Goal: Task Accomplishment & Management: Use online tool/utility

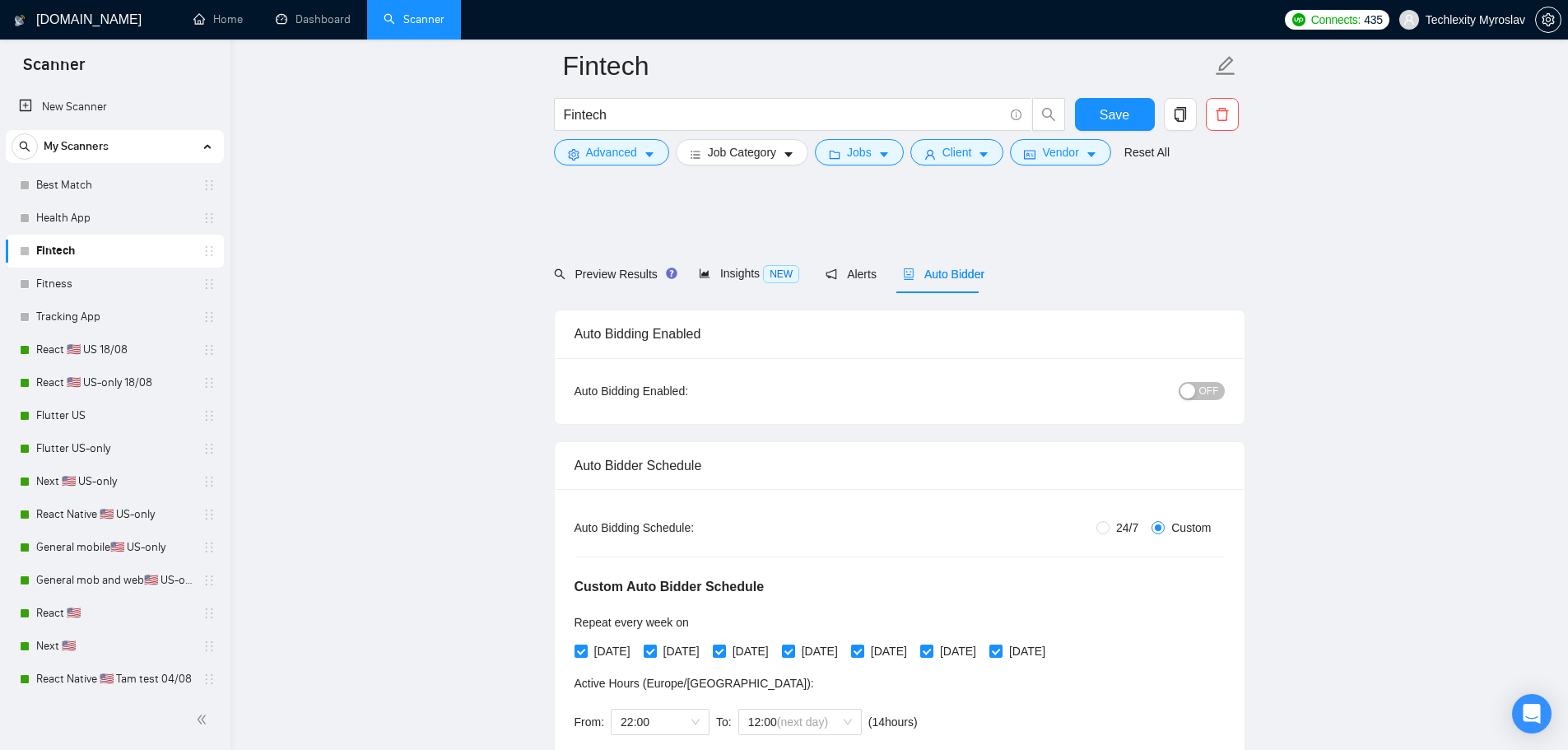
scroll to position [1318, 0]
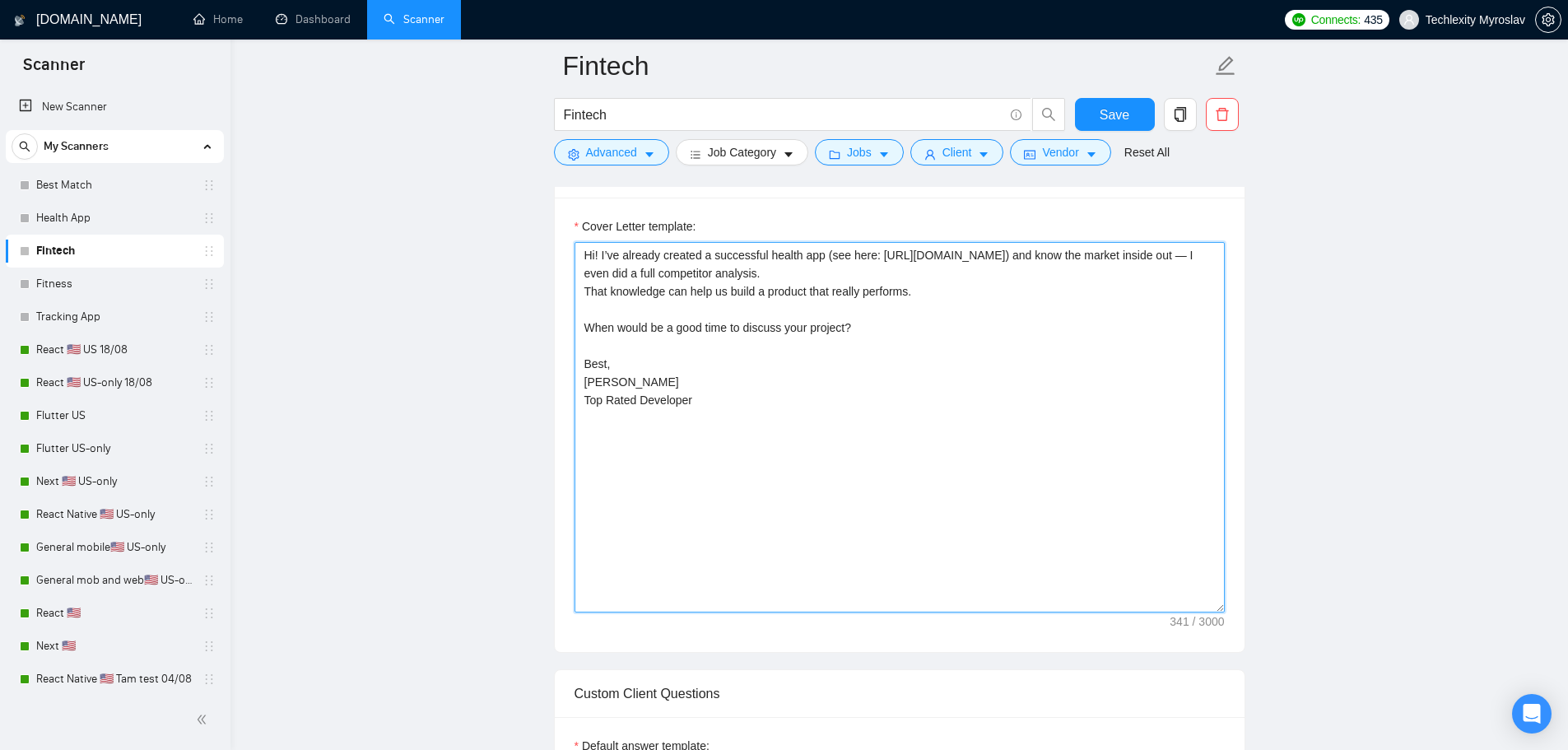
paste textarea "built successful FinTech solutions (see here: [URL][DOMAIN_NAME]) and know the …"
type textarea "Hi! I’ve already built successful FinTech solutions (see here: [URL][DOMAIN_NAM…"
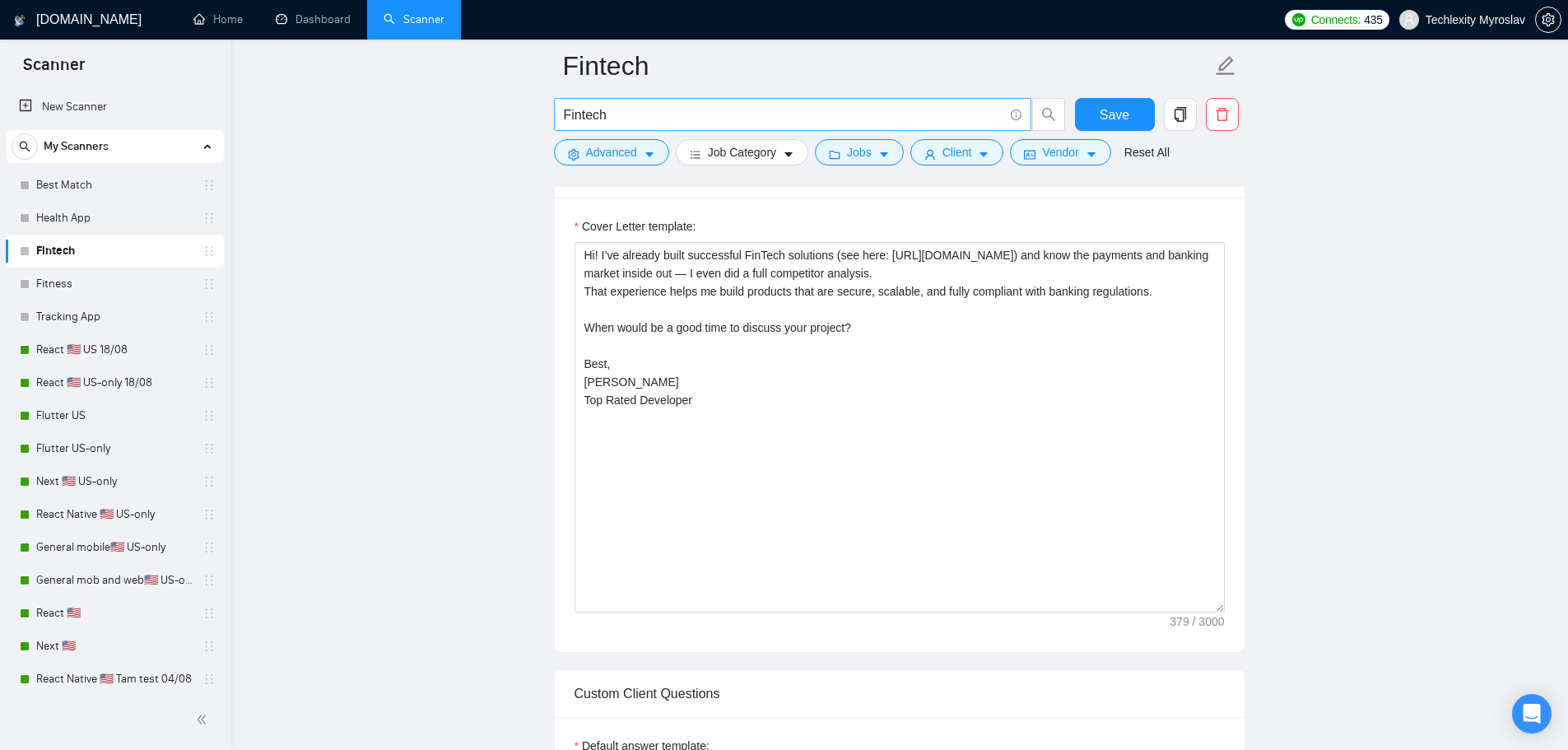
click at [694, 120] on input "Fintech" at bounding box center [784, 114] width 440 height 20
drag, startPoint x: 643, startPoint y: 112, endPoint x: 513, endPoint y: 119, distance: 130.2
click at [513, 119] on main "Fintech Fintech Save Advanced Job Category Jobs Client Vendor Reset All Preview…" at bounding box center [899, 742] width 1285 height 3989
click at [593, 144] on span "Advanced" at bounding box center [612, 152] width 51 height 18
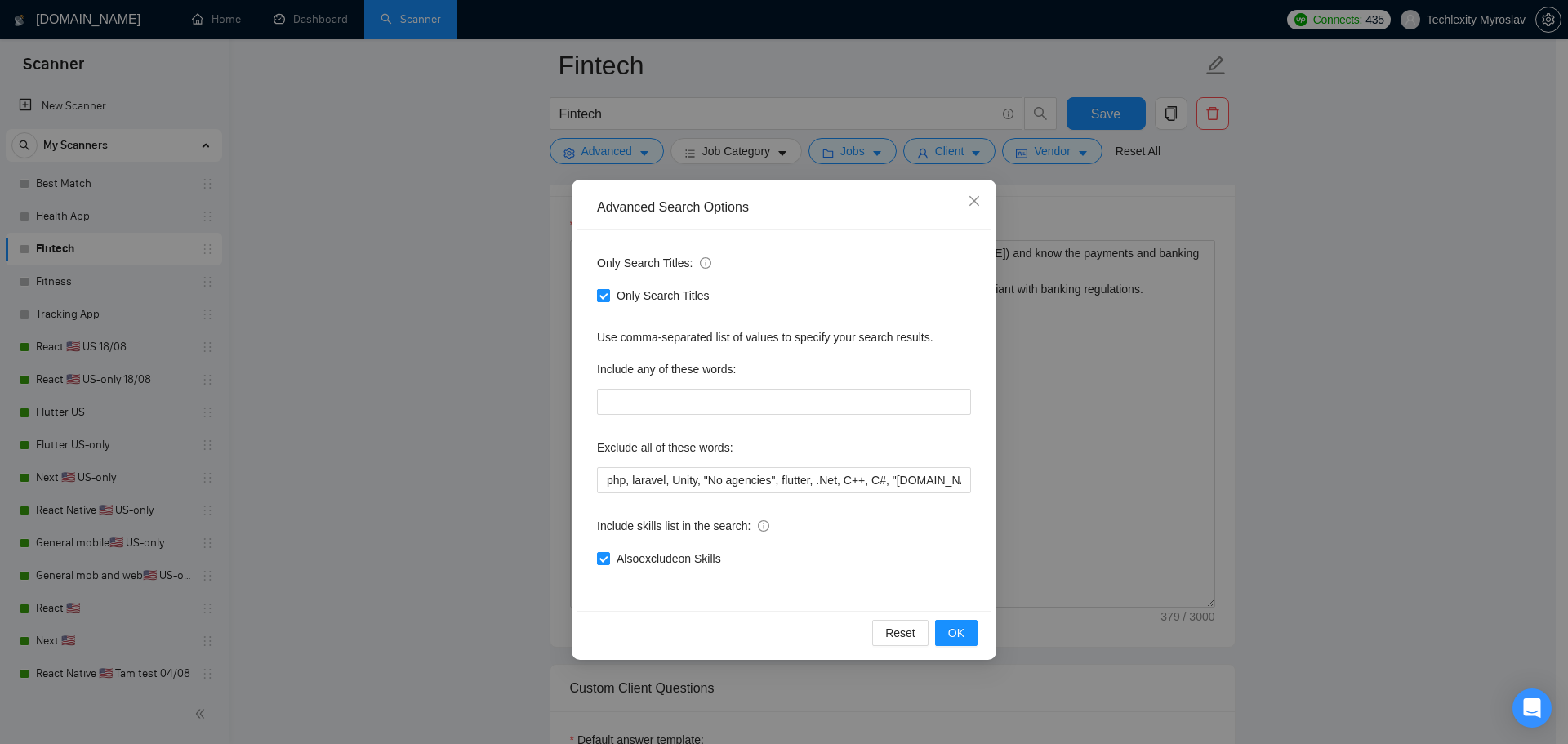
click at [650, 298] on span "Only Search Titles" at bounding box center [664, 295] width 107 height 18
click at [609, 298] on input "Only Search Titles" at bounding box center [602, 294] width 11 height 11
checkbox input "false"
click at [977, 204] on icon "close" at bounding box center [973, 201] width 10 height 10
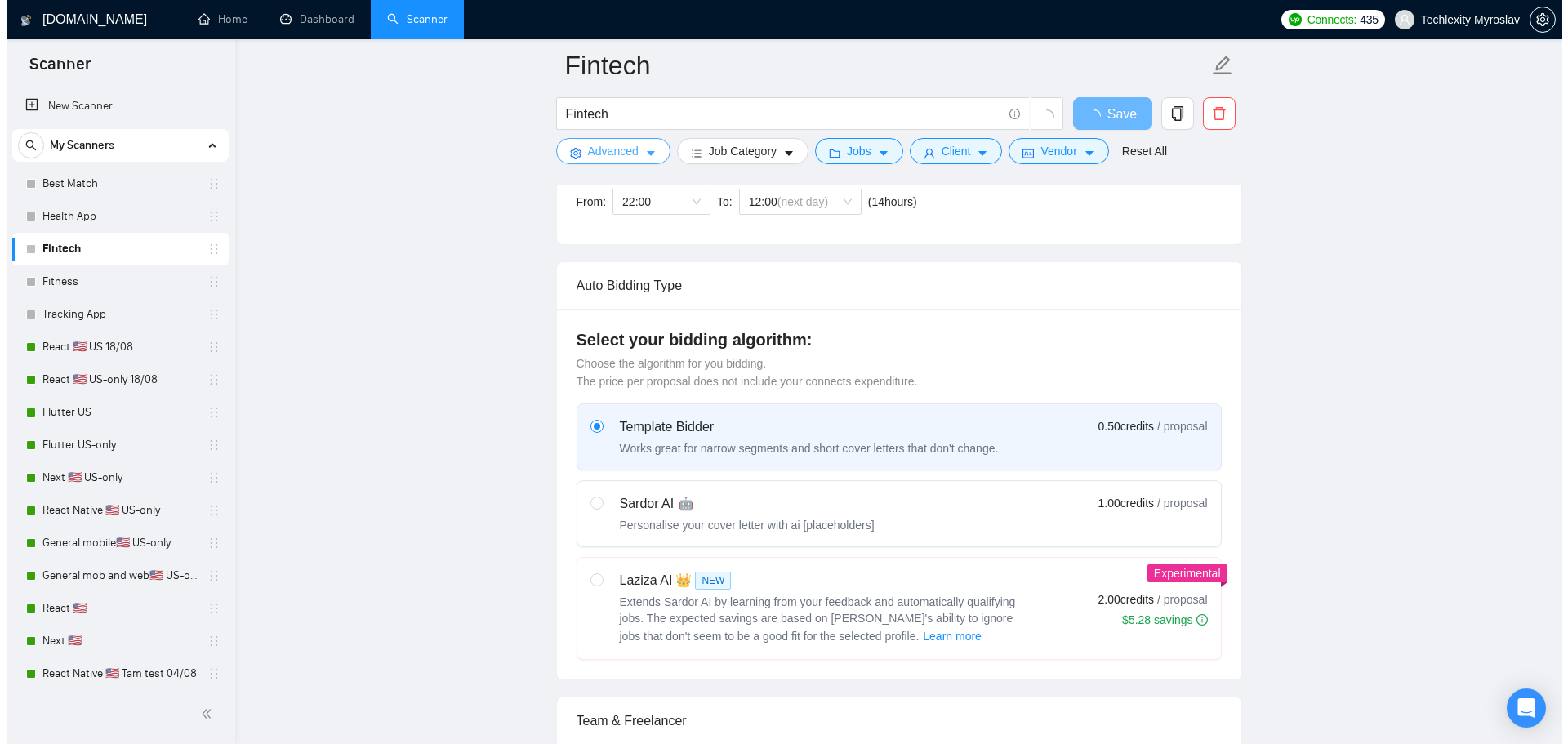
scroll to position [0, 0]
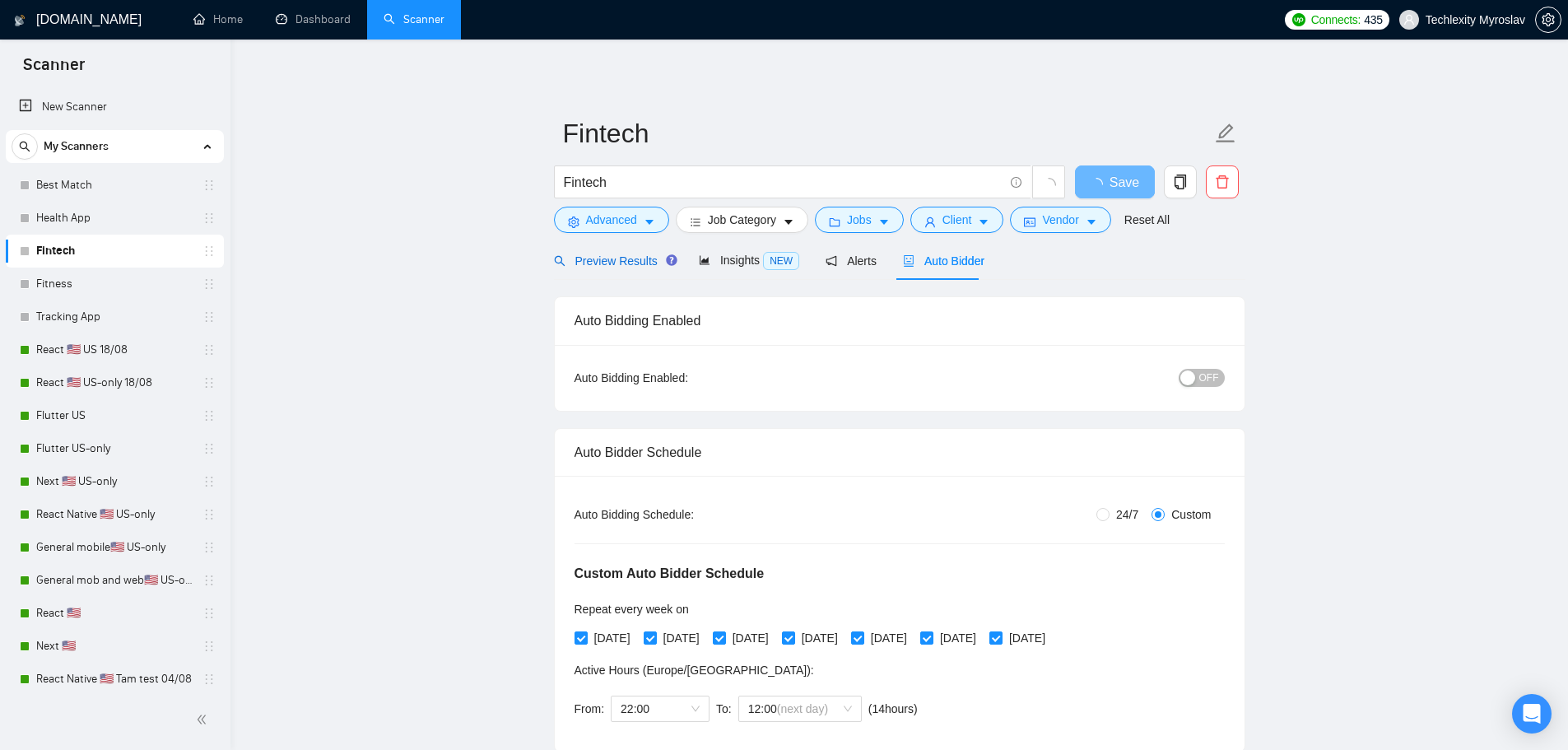
click at [606, 260] on span "Preview Results" at bounding box center [613, 261] width 119 height 13
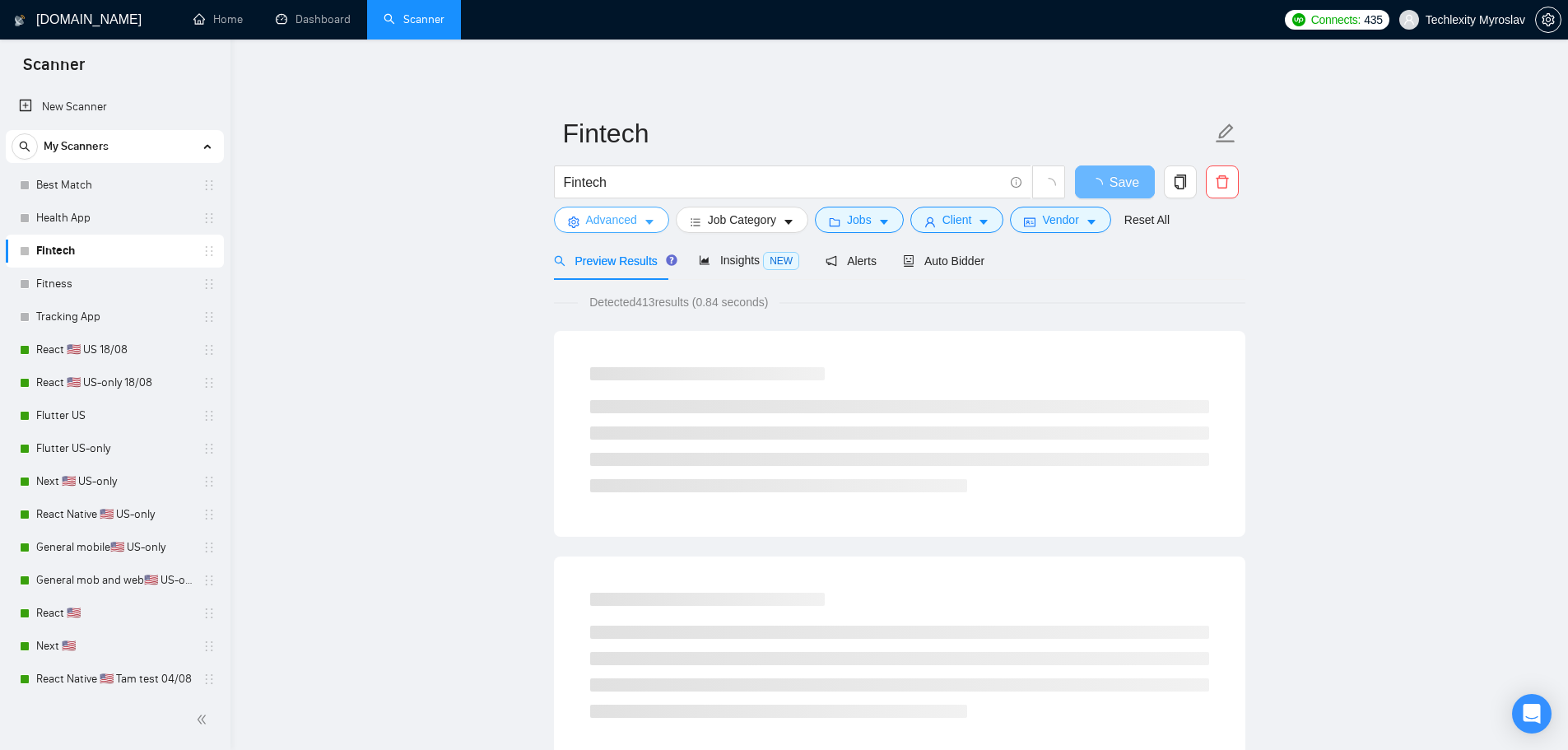
click at [622, 220] on span "Advanced" at bounding box center [612, 219] width 51 height 18
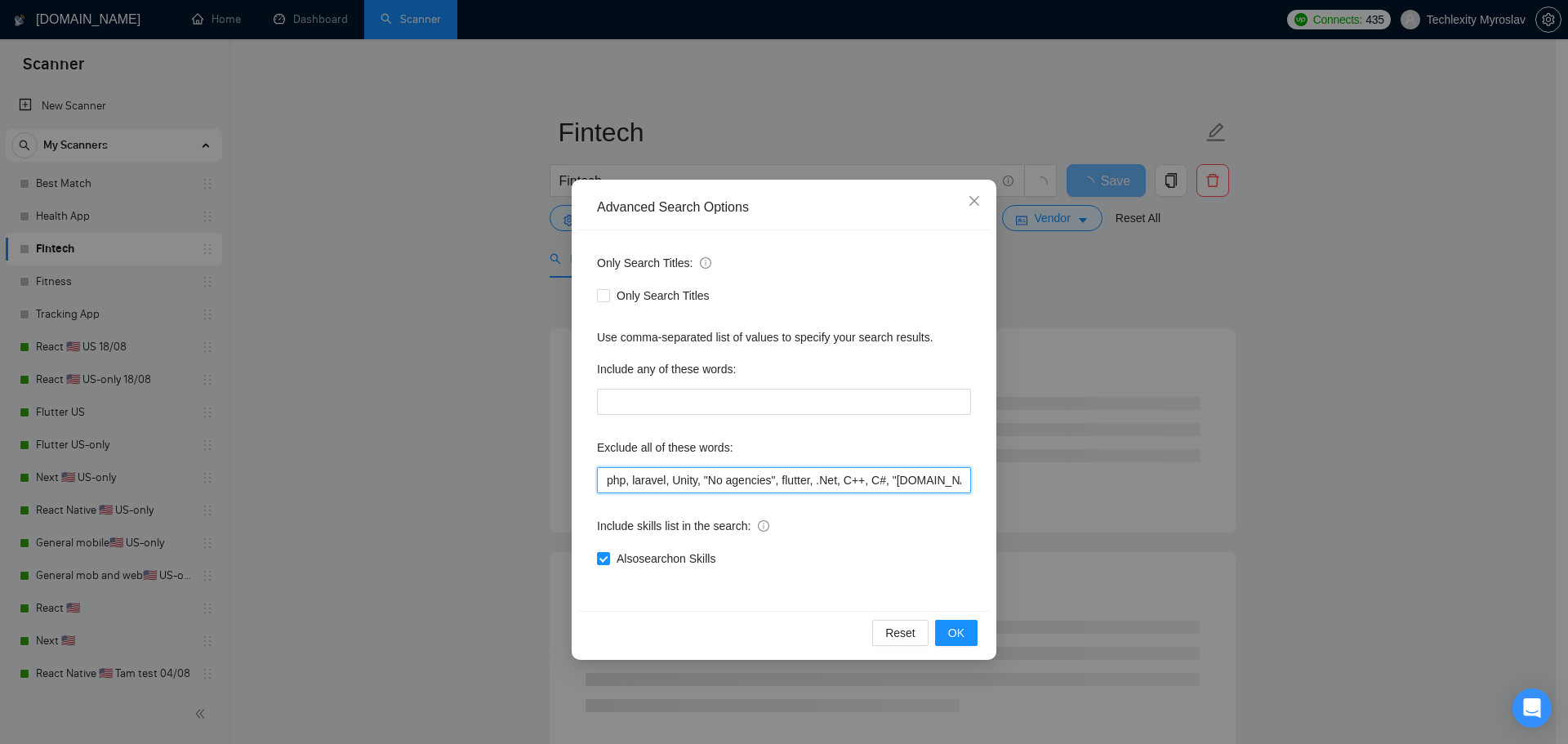
click at [689, 474] on input "php, laravel, Unity, "No agencies", flutter, .Net, C++, C#, "[DOMAIN_NAME]", Bu…" at bounding box center [784, 480] width 374 height 26
click at [711, 479] on input "php, laravel, Unity, "No agencies", flutter, .Net, C++, C#, "[DOMAIN_NAME]", Bu…" at bounding box center [784, 480] width 374 height 26
drag, startPoint x: 707, startPoint y: 479, endPoint x: 479, endPoint y: 475, distance: 228.0
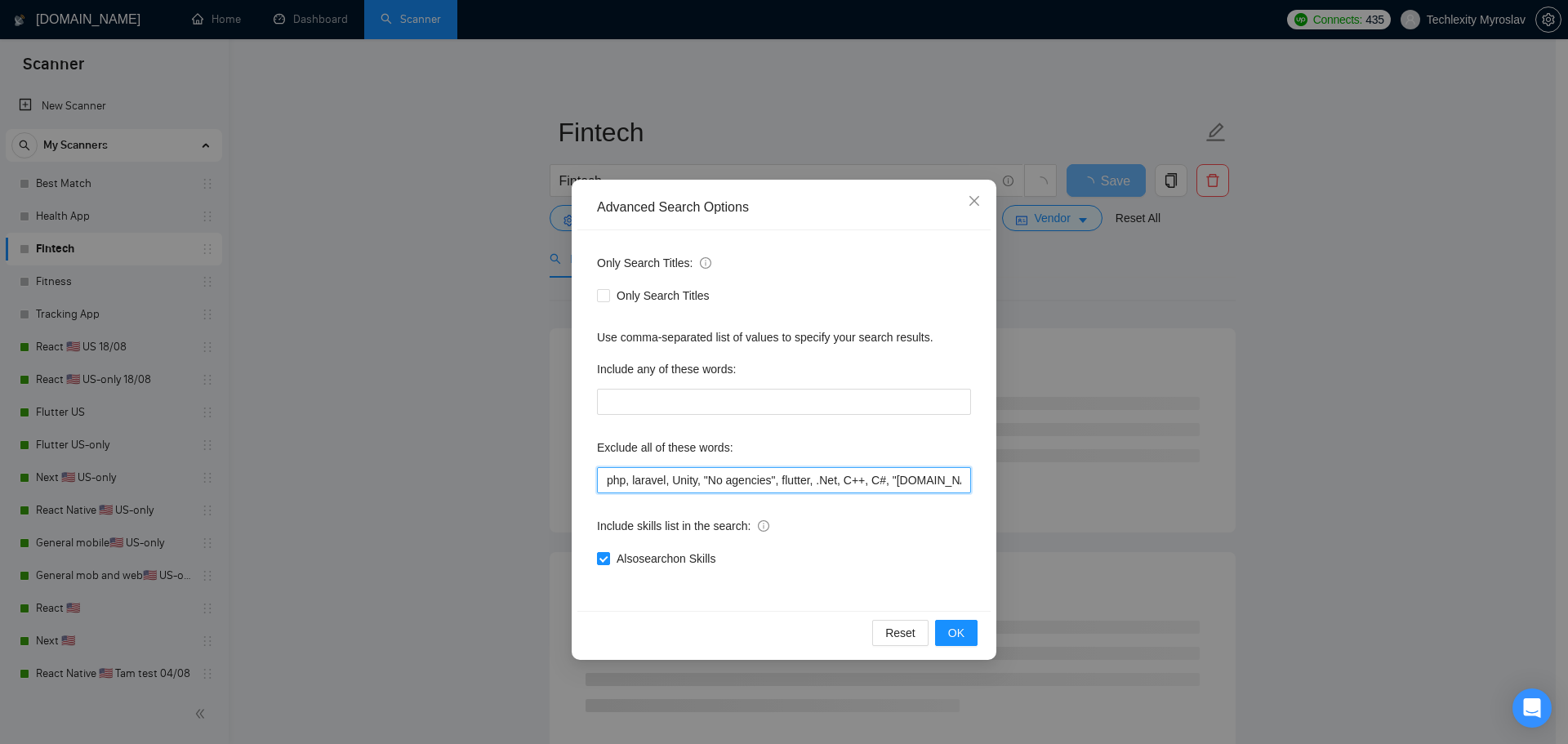
click at [480, 475] on div "Advanced Search Options Only Search Titles: Only Search Titles Use comma-separa…" at bounding box center [784, 372] width 1568 height 744
drag, startPoint x: 670, startPoint y: 481, endPoint x: 1183, endPoint y: 480, distance: 513.0
click at [1179, 479] on div "Advanced Search Options Only Search Titles: Only Search Titles Use comma-separa…" at bounding box center [784, 372] width 1568 height 744
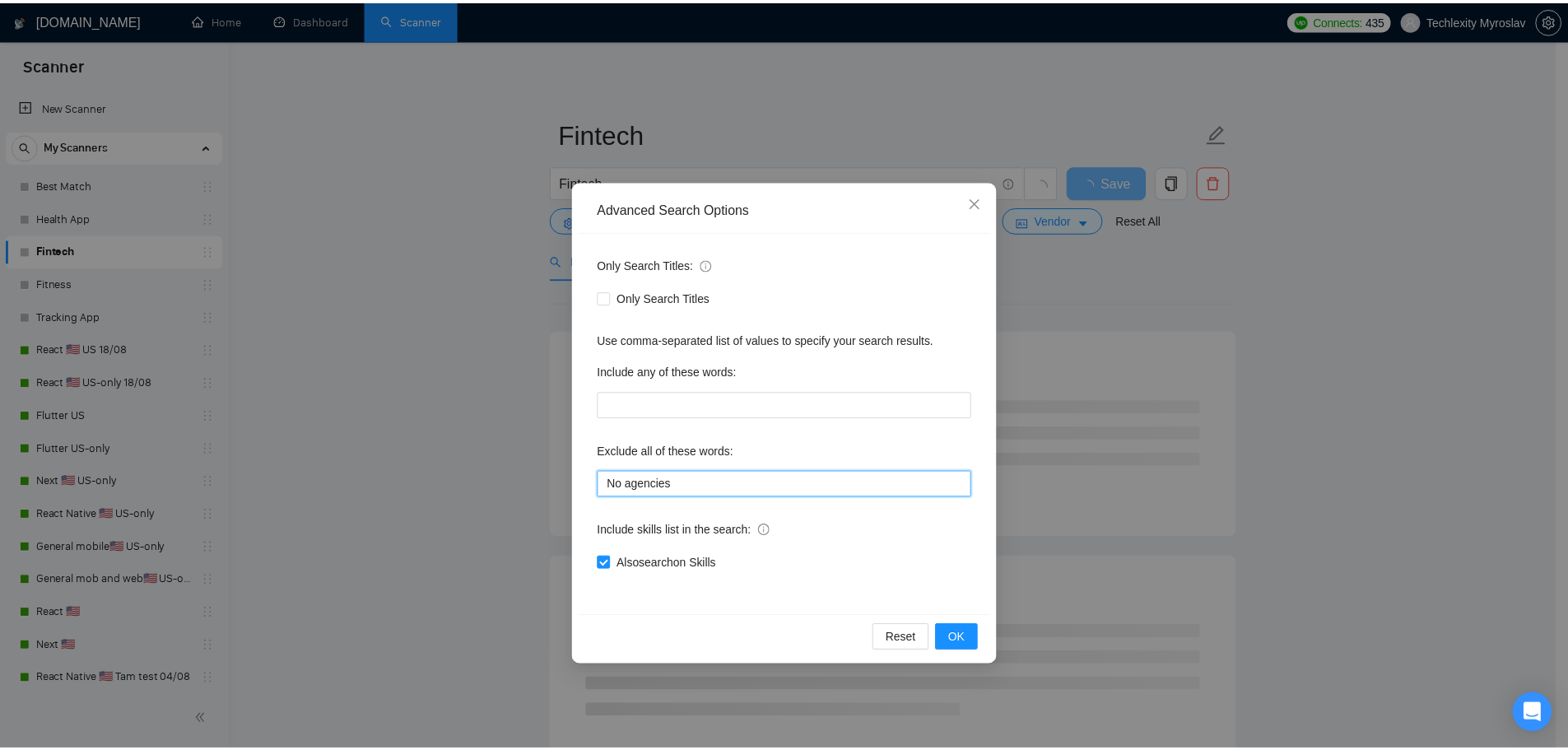
scroll to position [0, 0]
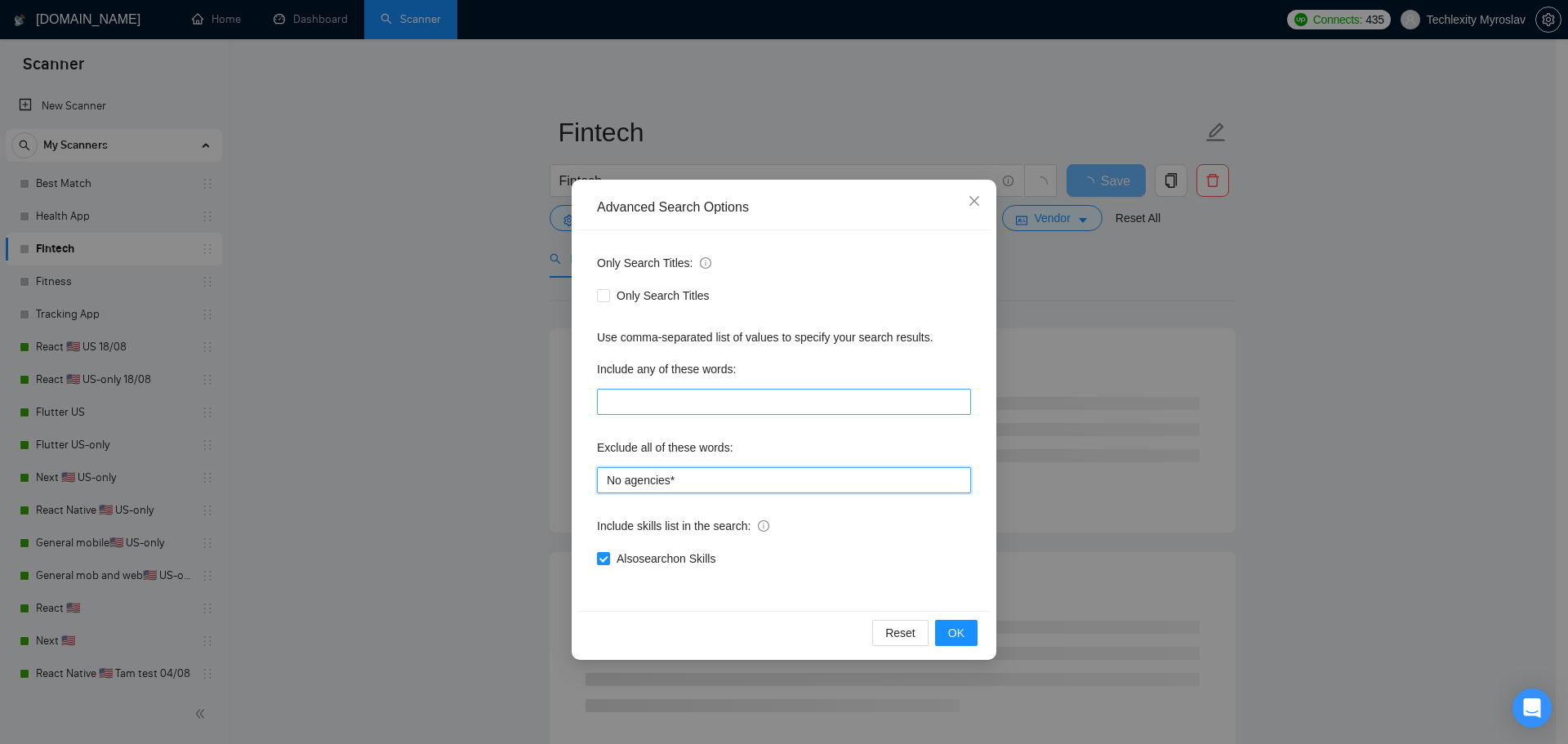
type input "No agencies*"
click at [722, 398] on input "text" at bounding box center [784, 402] width 374 height 26
type input "finance, banking"
click at [962, 634] on span "OK" at bounding box center [956, 633] width 17 height 18
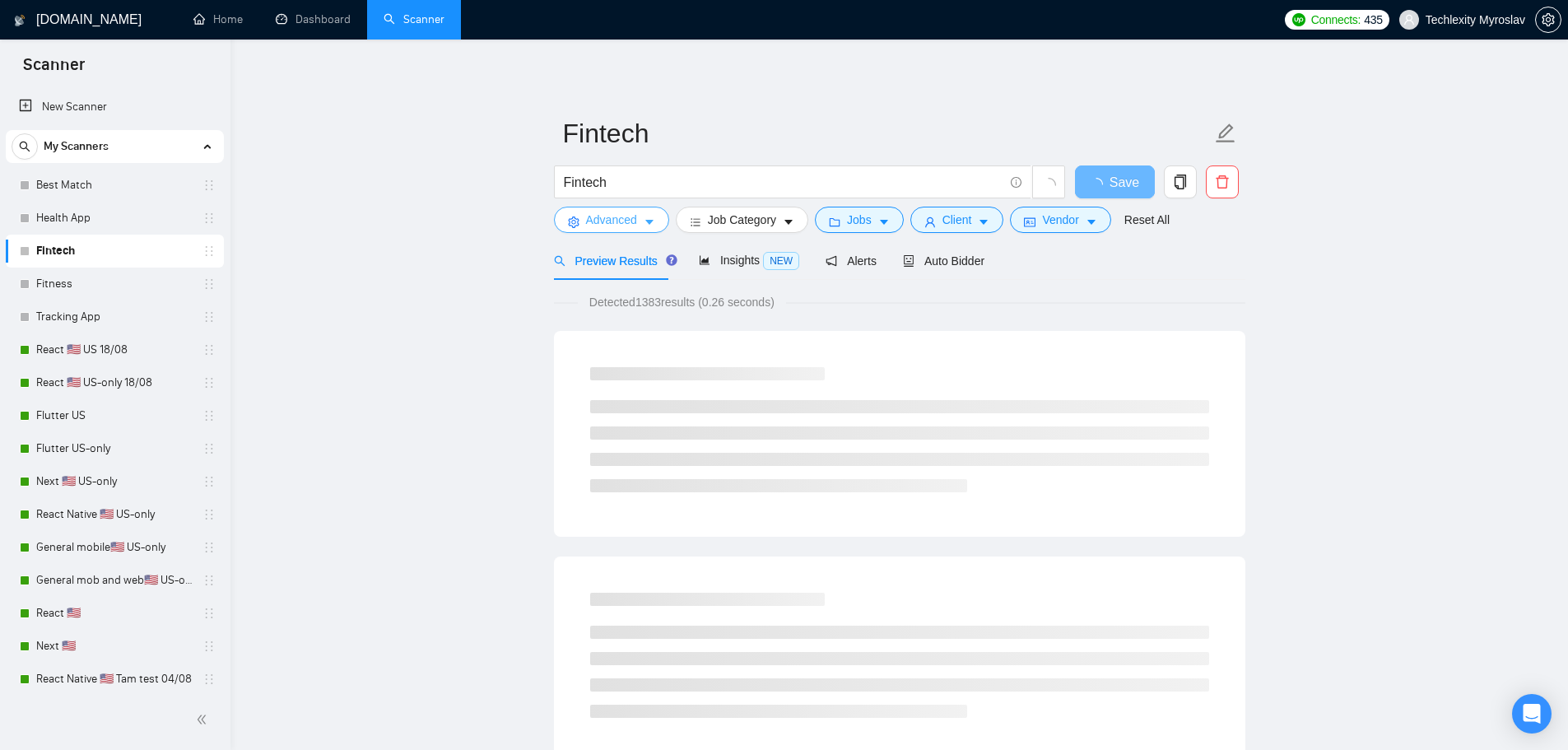
click at [636, 224] on button "Advanced" at bounding box center [612, 220] width 115 height 26
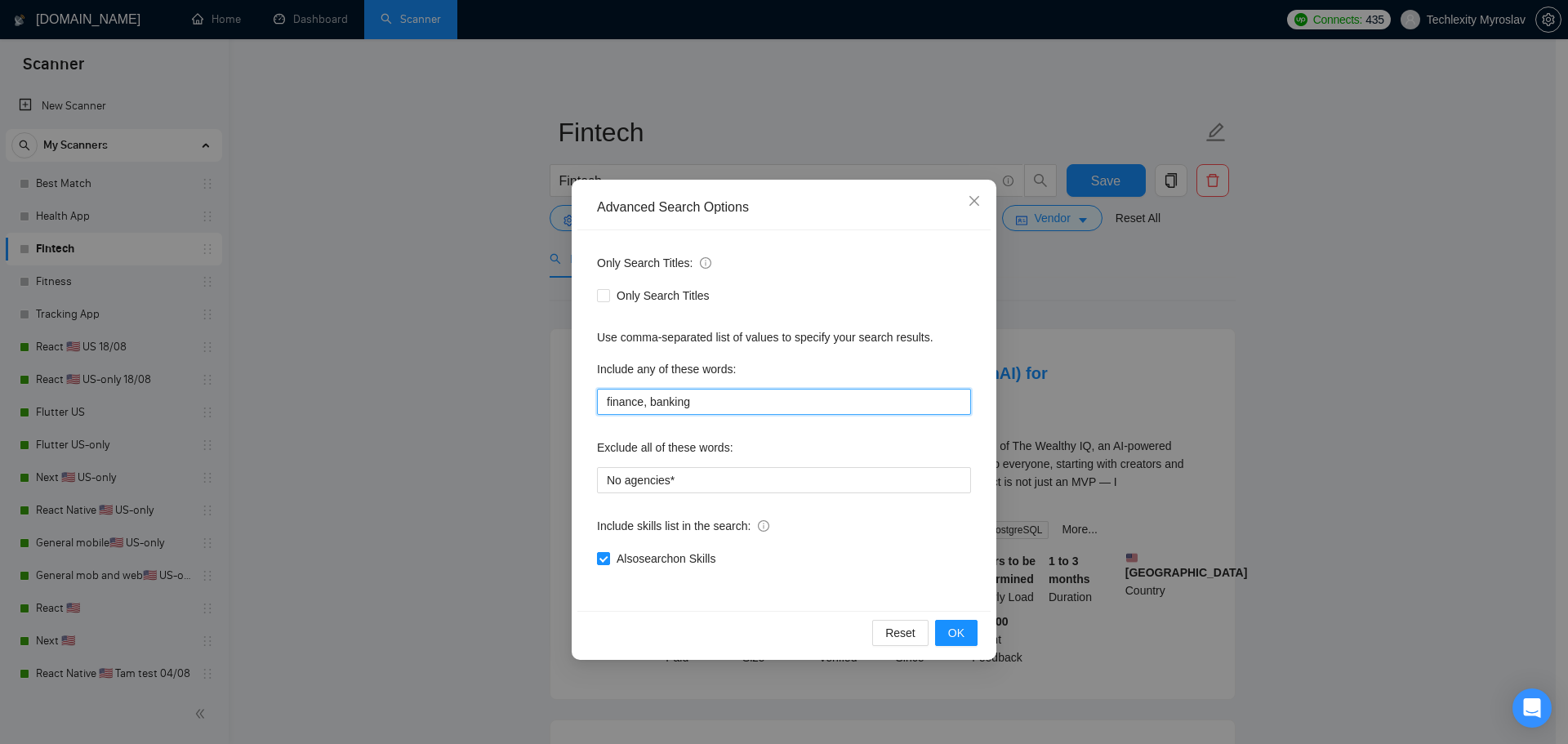
click at [725, 407] on input "finance, banking" at bounding box center [784, 402] width 374 height 26
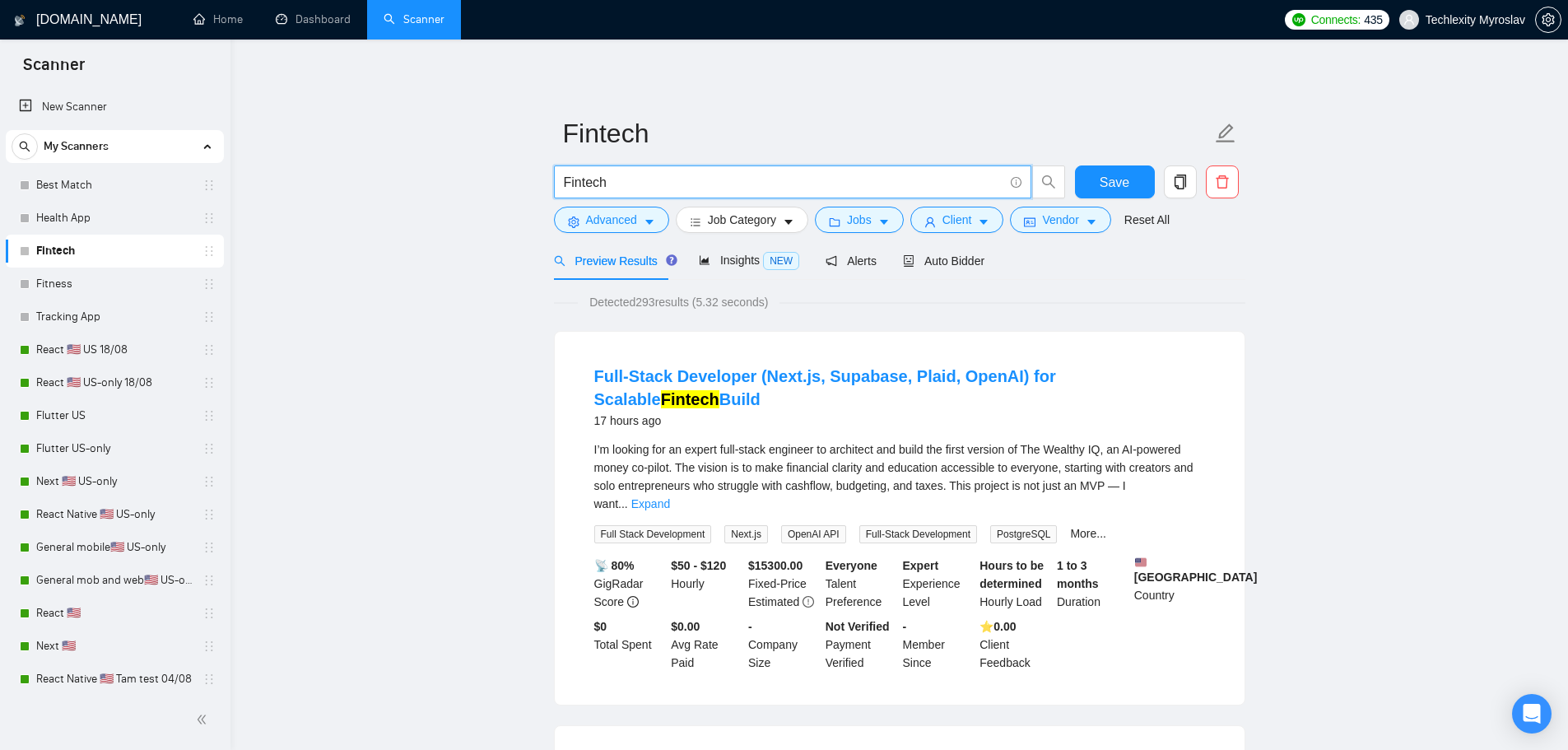
click at [664, 173] on input "Fintech" at bounding box center [784, 182] width 440 height 20
paste input "finance, banking"
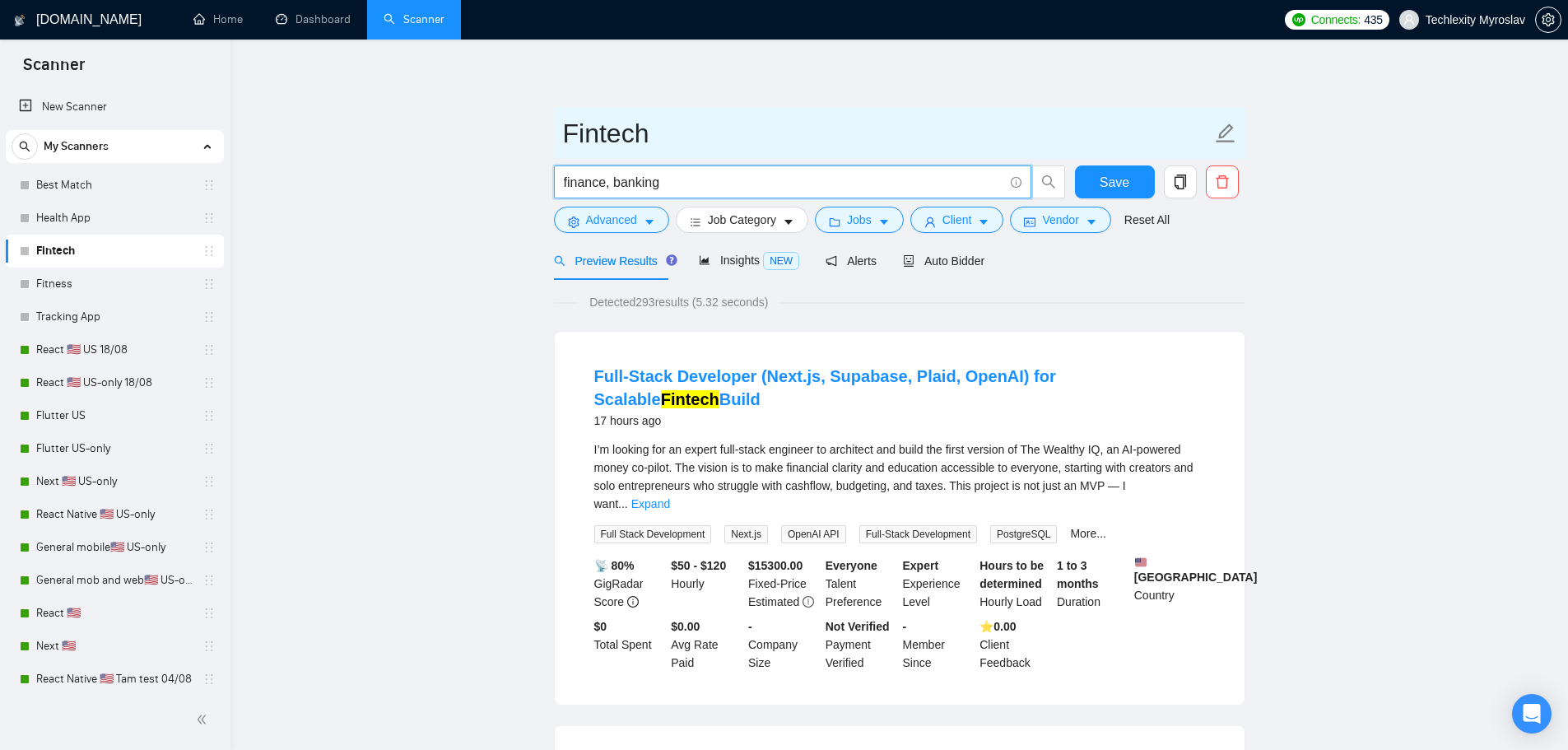
type input "finance, banking"
click at [866, 140] on input "Fintech" at bounding box center [887, 133] width 648 height 41
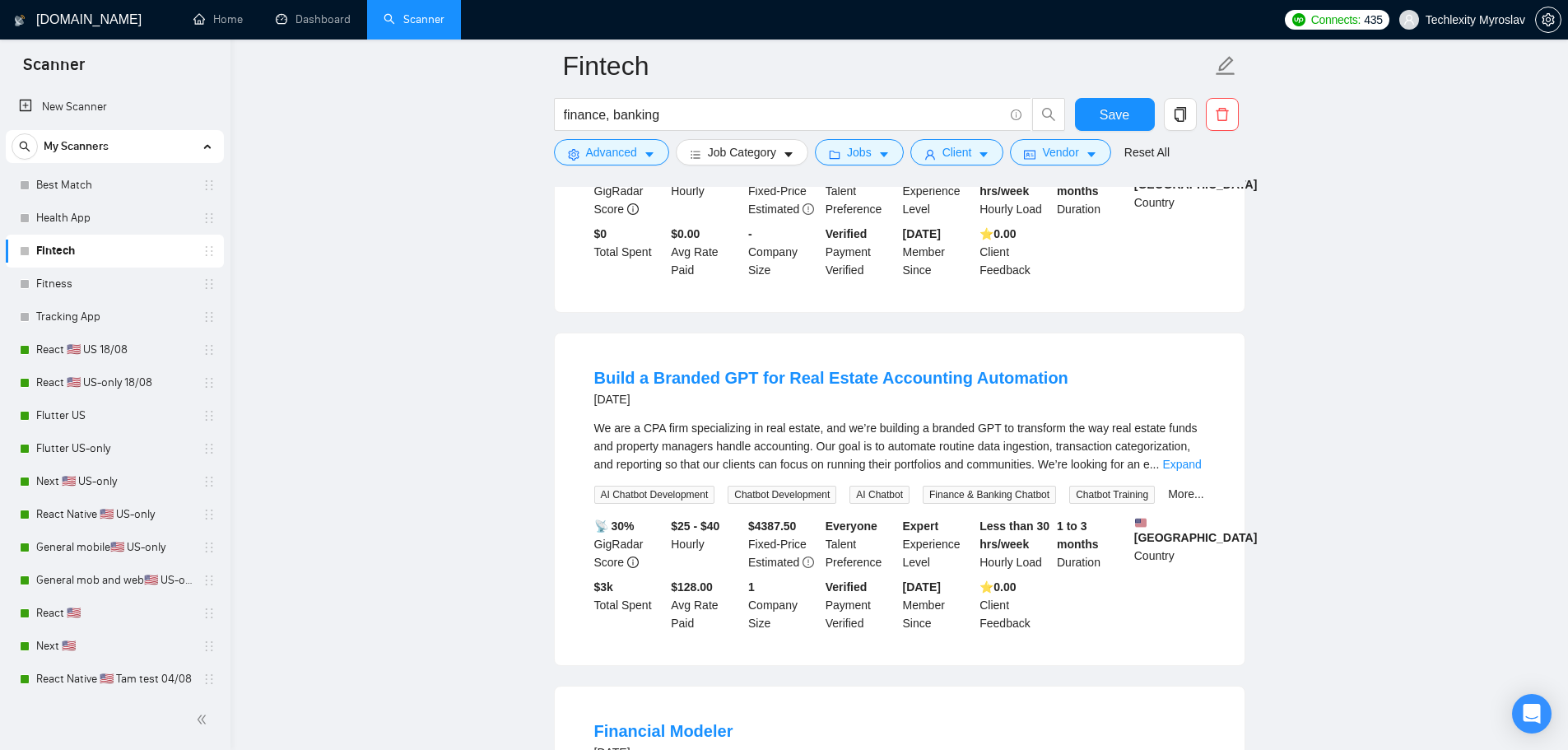
scroll to position [329, 0]
